Goal: Check status: Check status

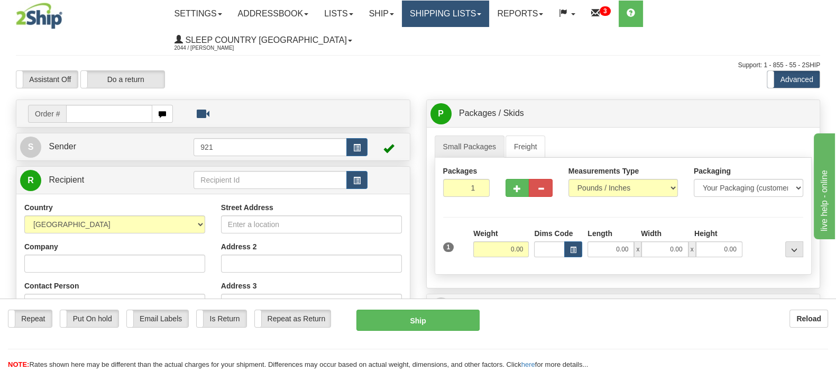
click at [482, 16] on link "Shipping lists" at bounding box center [445, 14] width 87 height 26
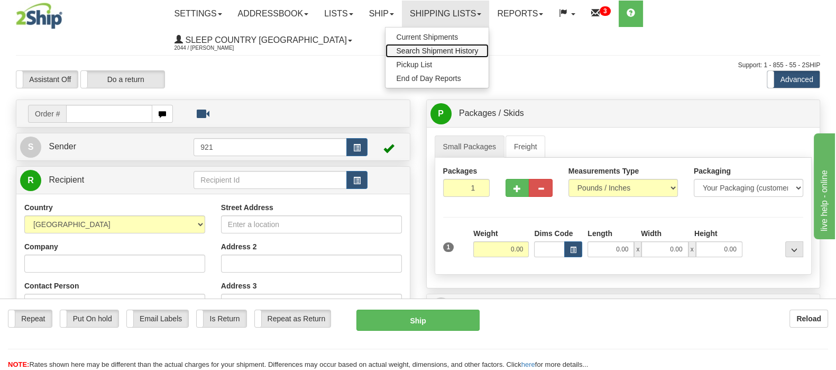
click at [478, 48] on span "Search Shipment History" at bounding box center [437, 51] width 82 height 8
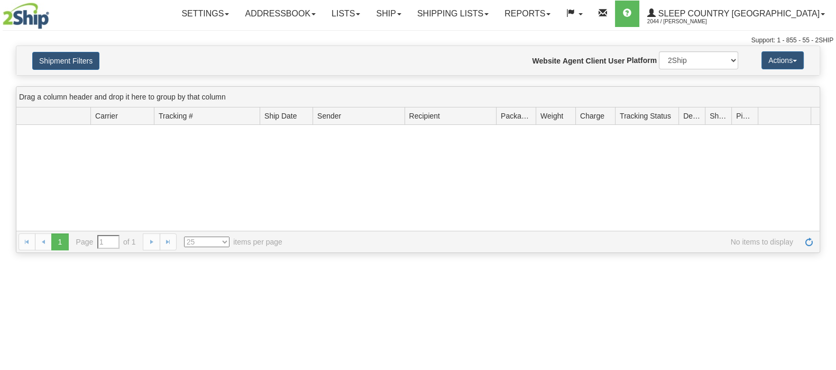
type input "From [DATE] To [DATE]"
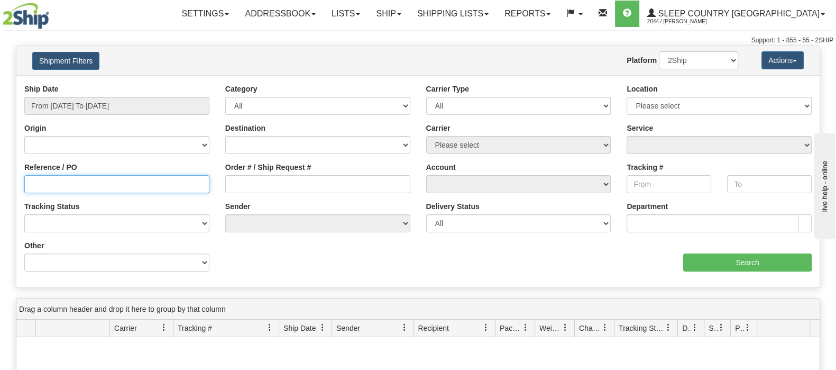
click at [51, 178] on input "Reference / PO" at bounding box center [116, 184] width 185 height 18
paste input "9000H993972"
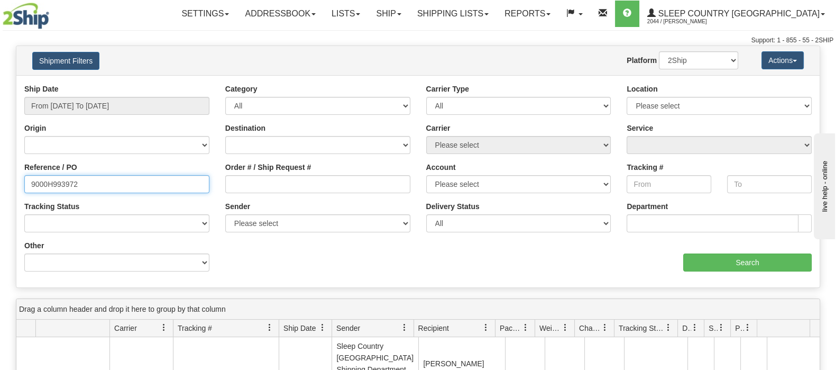
type input "9000H993972"
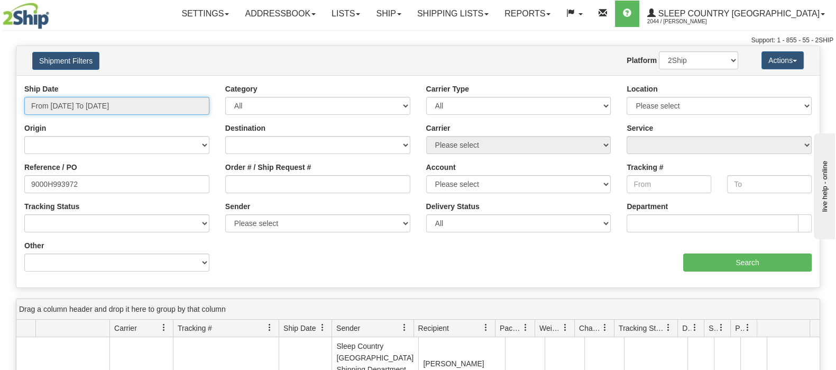
click at [87, 100] on input "From [DATE] To [DATE]" at bounding box center [116, 106] width 185 height 18
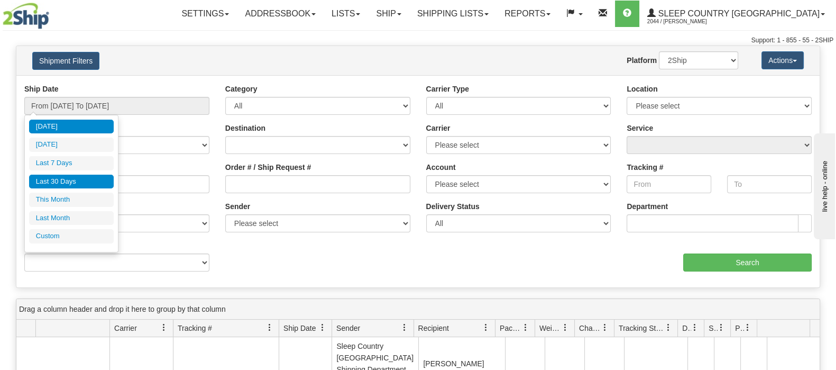
click at [60, 178] on li "Last 30 Days" at bounding box center [71, 182] width 85 height 14
type input "From [DATE] To [DATE]"
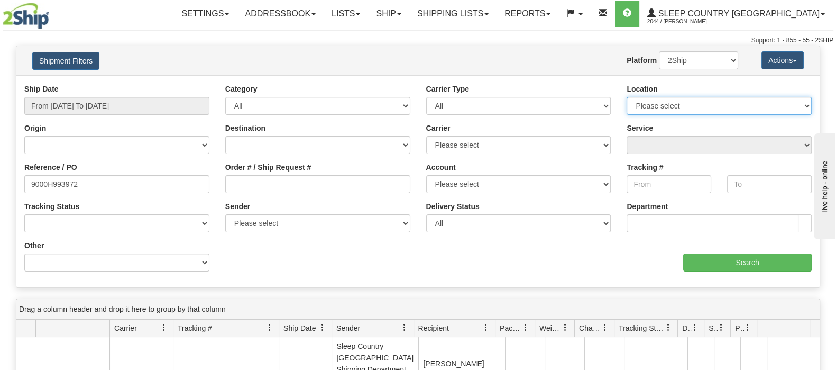
click at [766, 101] on select "Please select [GEOGRAPHIC_DATA] 921 922 93 94 97 390 915 916 98 902 95 96 90 91…" at bounding box center [719, 106] width 185 height 18
click at [522, 35] on div "Toggle navigation Settings Shipping Preferences Fields Preferences New" at bounding box center [418, 22] width 836 height 45
click at [717, 59] on select "2Ship Imported" at bounding box center [698, 60] width 79 height 18
select select "1"
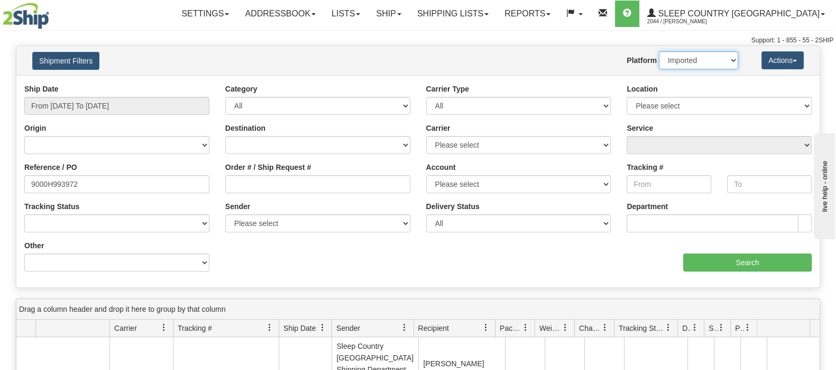
click at [659, 51] on select "2Ship Imported" at bounding box center [698, 60] width 79 height 18
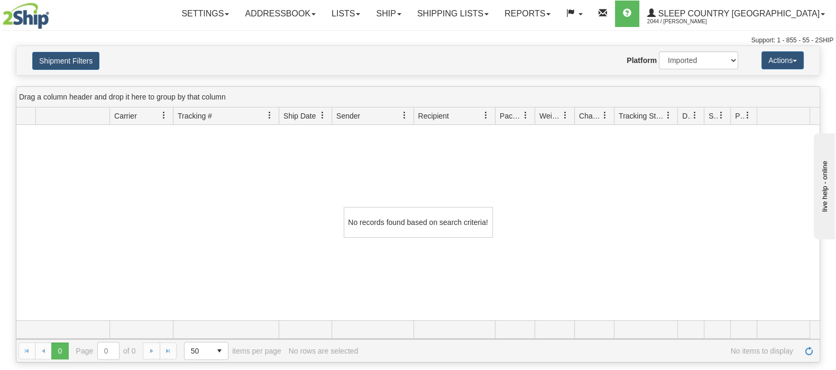
click at [144, 22] on div "Toggle navigation Settings Shipping Preferences Fields Preferences New Recipien…" at bounding box center [487, 14] width 692 height 28
click at [486, 9] on link "Shipping lists" at bounding box center [452, 14] width 87 height 26
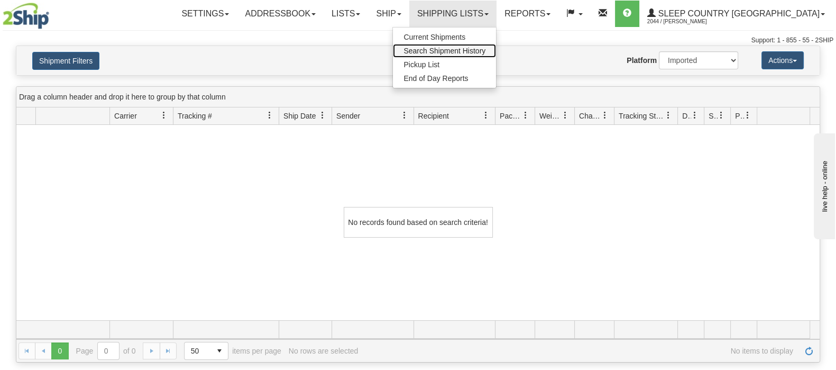
click at [490, 45] on link "Search Shipment History" at bounding box center [444, 51] width 103 height 14
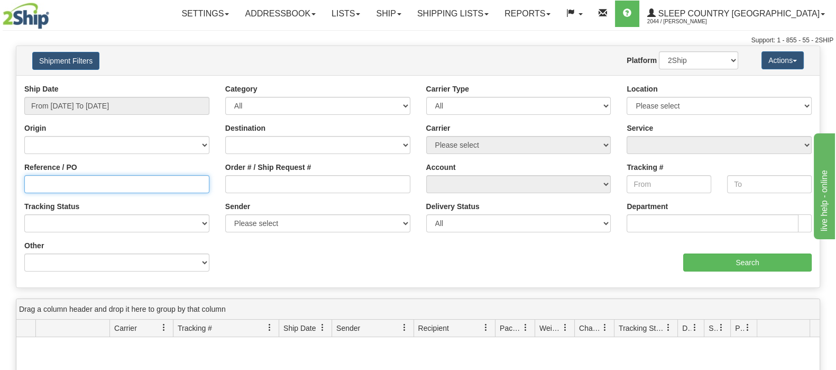
click at [80, 184] on input "Reference / PO" at bounding box center [116, 184] width 185 height 18
paste input "9002H989999"
type input "9002H989999"
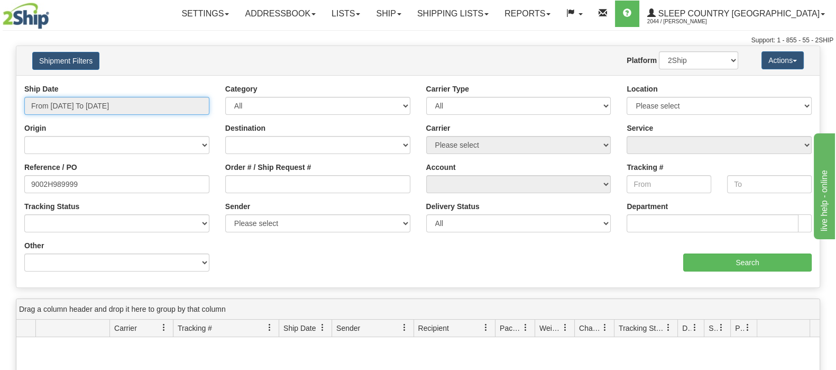
click at [103, 100] on input "From 08/20/2025 To 08/21/2025" at bounding box center [116, 106] width 185 height 18
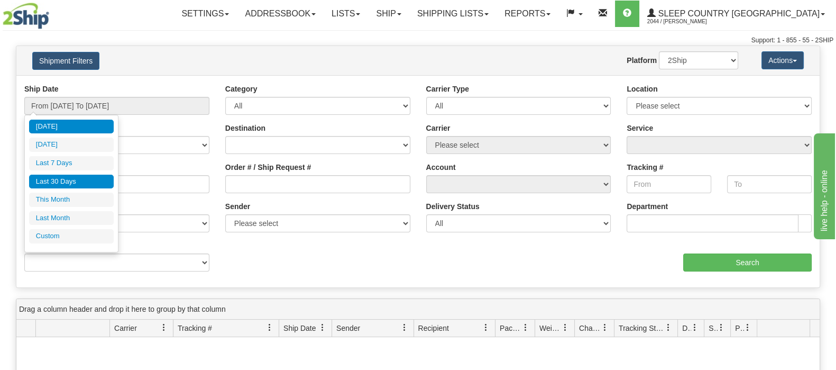
click at [90, 180] on li "Last 30 Days" at bounding box center [71, 182] width 85 height 14
type input "From 07/23/2025 To 08/21/2025"
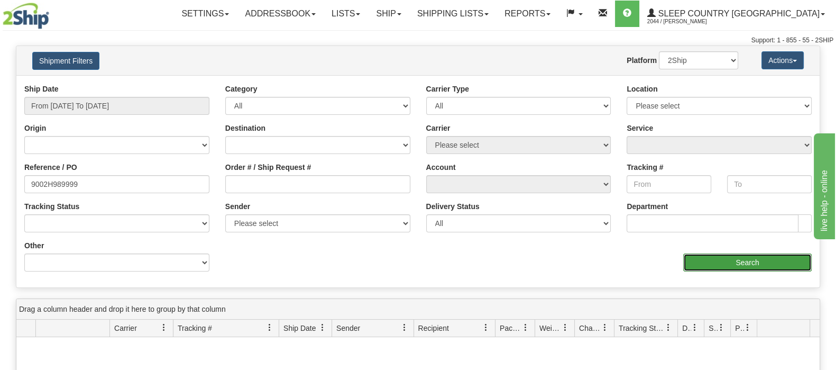
click at [733, 261] on input "Search" at bounding box center [747, 262] width 129 height 18
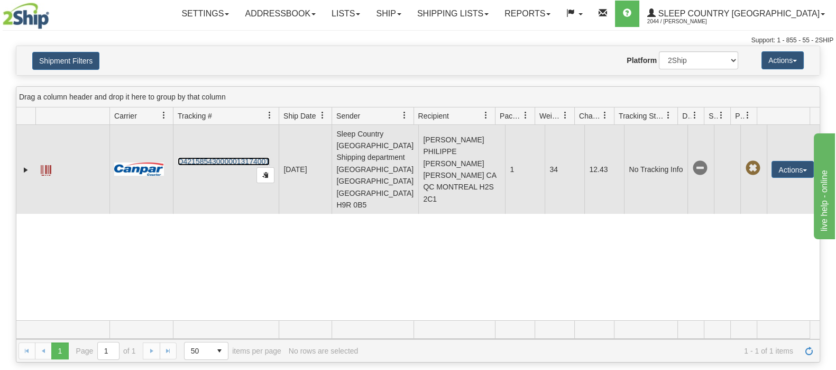
click at [209, 157] on link "D421585430000013174001" at bounding box center [224, 161] width 92 height 8
